Goal: Task Accomplishment & Management: Manage account settings

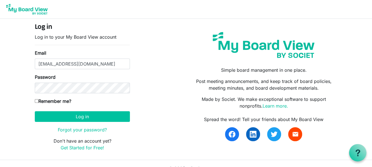
click at [34, 99] on div "Log in Log in to your My Board View account Email ceo@kummara.org.au Password R…" at bounding box center [82, 89] width 103 height 132
click at [35, 101] on input "Remember me?" at bounding box center [37, 101] width 4 height 4
checkbox input "true"
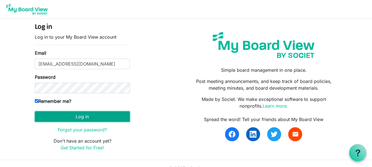
click at [81, 114] on button "Log in" at bounding box center [82, 116] width 95 height 11
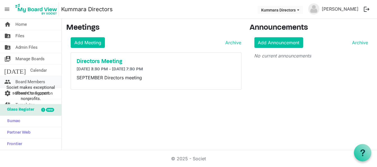
click at [24, 81] on span "Board Members" at bounding box center [30, 81] width 30 height 11
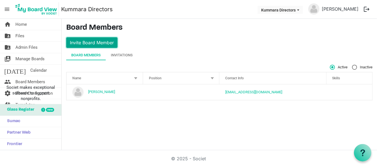
click at [86, 44] on button "Invite Board Member" at bounding box center [91, 42] width 51 height 11
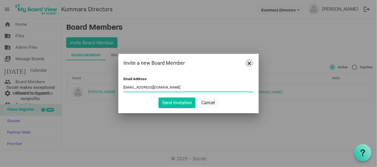
type input "director1@kummara.org.au"
click at [249, 64] on span "Close" at bounding box center [248, 63] width 3 height 3
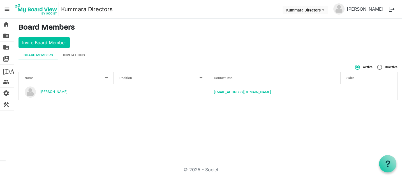
click at [8, 8] on span "menu" at bounding box center [7, 9] width 11 height 11
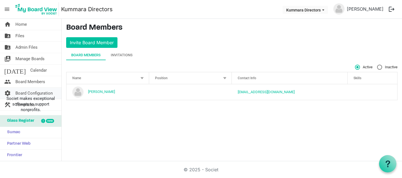
click at [28, 92] on span "Board Configuration" at bounding box center [33, 93] width 37 height 11
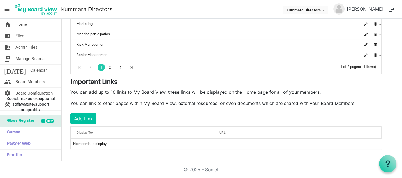
scroll to position [205, 0]
click at [85, 116] on button "Add Link" at bounding box center [83, 119] width 26 height 11
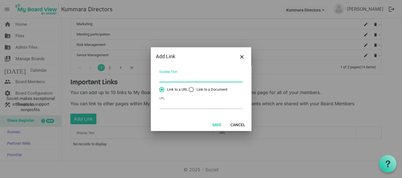
click at [170, 78] on input "Display Text" at bounding box center [200, 78] width 83 height 9
click at [168, 109] on td "URL" at bounding box center [201, 103] width 84 height 15
click at [168, 106] on input "URL" at bounding box center [200, 104] width 83 height 9
paste input "https://auth.companydirectors.com.au/"
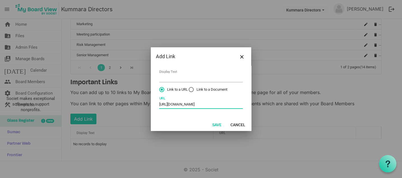
type input "https://auth.companydirectors.com.au/"
click at [168, 80] on input "Display Text" at bounding box center [200, 78] width 83 height 9
type input "AICD"
click at [215, 124] on button "Save" at bounding box center [216, 125] width 17 height 8
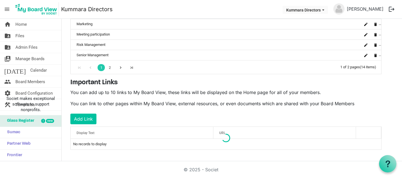
scroll to position [205, 0]
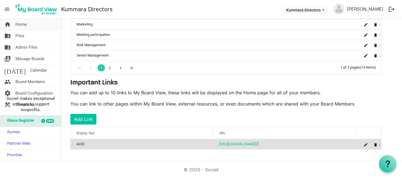
click at [21, 24] on span "Home" at bounding box center [20, 24] width 11 height 11
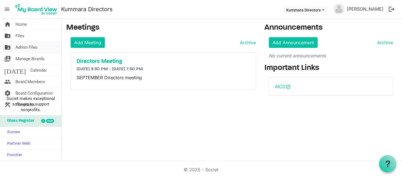
click at [29, 48] on span "Admin Files" at bounding box center [26, 47] width 22 height 11
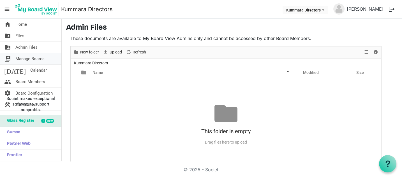
click at [30, 57] on span "Manage Boards" at bounding box center [29, 58] width 29 height 11
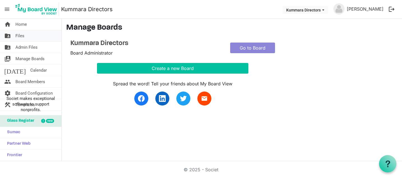
click at [18, 35] on span "Files" at bounding box center [19, 35] width 9 height 11
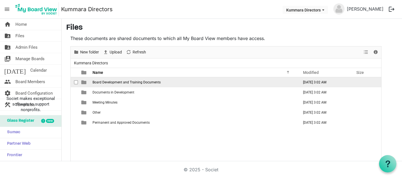
click at [109, 81] on span "Board Development and Training Documents" at bounding box center [126, 82] width 68 height 4
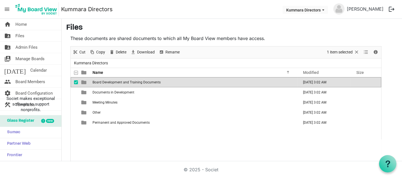
click at [109, 81] on span "Board Development and Training Documents" at bounding box center [126, 82] width 68 height 4
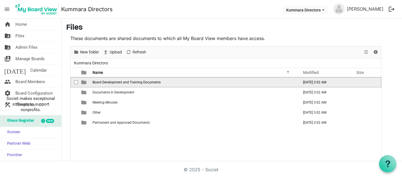
click at [109, 81] on span "Board Development and Training Documents" at bounding box center [126, 82] width 68 height 4
